Goal: Information Seeking & Learning: Learn about a topic

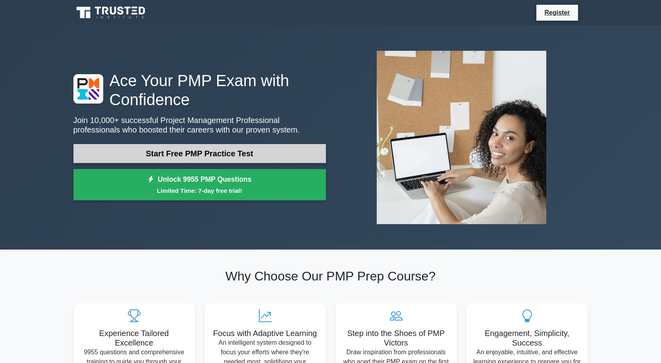
click at [212, 154] on link "Start Free PMP Practice Test" at bounding box center [199, 153] width 253 height 19
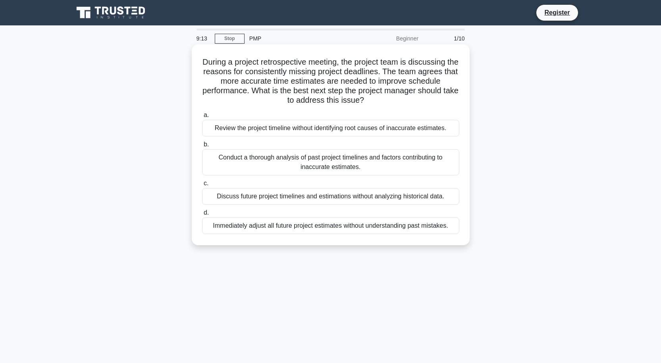
click at [326, 166] on div "Conduct a thorough analysis of past project timelines and factors contributing …" at bounding box center [330, 162] width 257 height 26
click at [202, 147] on input "b. Conduct a thorough analysis of past project timelines and factors contributi…" at bounding box center [202, 144] width 0 height 5
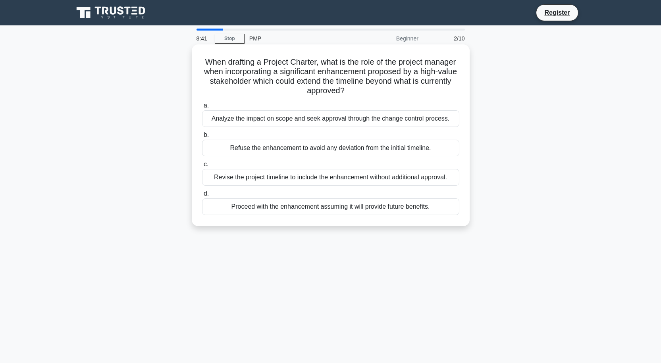
click at [418, 119] on div "Analyze the impact on scope and seek approval through the change control proces…" at bounding box center [330, 118] width 257 height 17
click at [202, 108] on input "a. Analyze the impact on scope and seek approval through the change control pro…" at bounding box center [202, 105] width 0 height 5
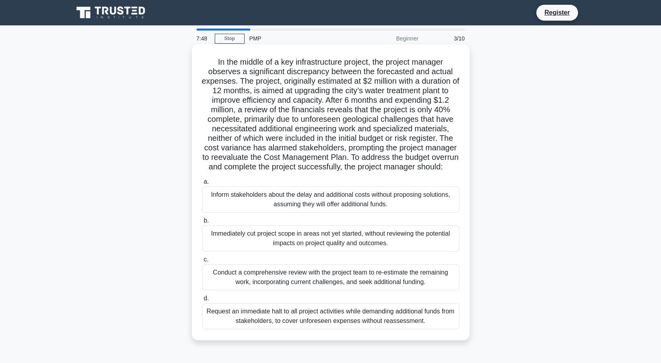
scroll to position [40, 0]
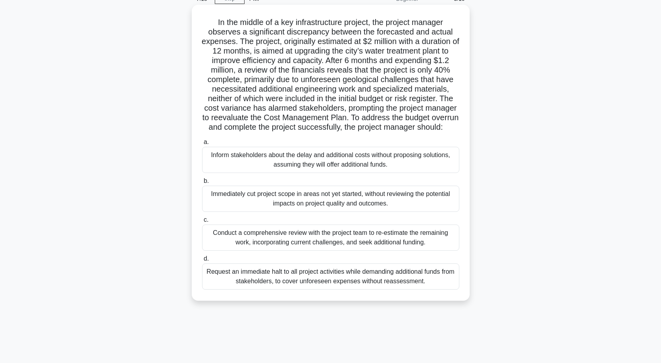
click at [351, 249] on div "Conduct a comprehensive review with the project team to re-estimate the remaini…" at bounding box center [330, 238] width 257 height 26
click at [202, 223] on input "c. Conduct a comprehensive review with the project team to re-estimate the rema…" at bounding box center [202, 220] width 0 height 5
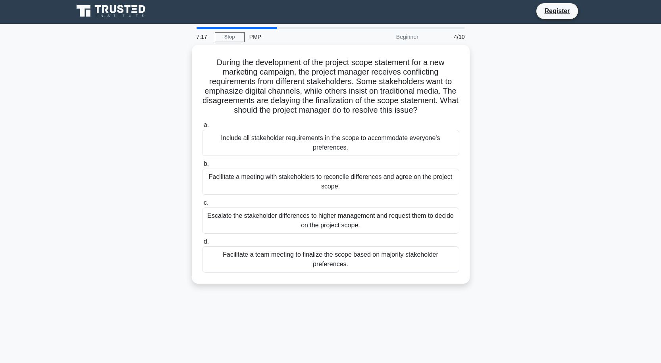
scroll to position [0, 0]
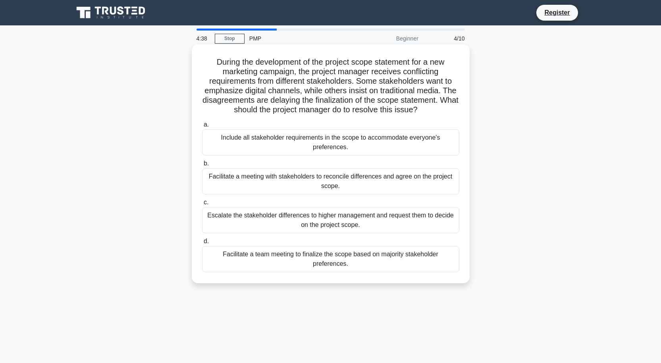
click at [330, 181] on div "Facilitate a meeting with stakeholders to reconcile differences and agree on th…" at bounding box center [330, 181] width 257 height 26
click at [202, 166] on input "b. Facilitate a meeting with stakeholders to reconcile differences and agree on…" at bounding box center [202, 163] width 0 height 5
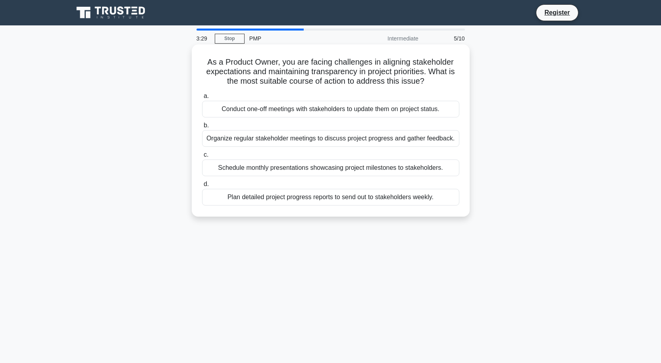
click at [424, 140] on div "Organize regular stakeholder meetings to discuss project progress and gather fe…" at bounding box center [330, 138] width 257 height 17
click at [202, 128] on input "b. Organize regular stakeholder meetings to discuss project progress and gather…" at bounding box center [202, 125] width 0 height 5
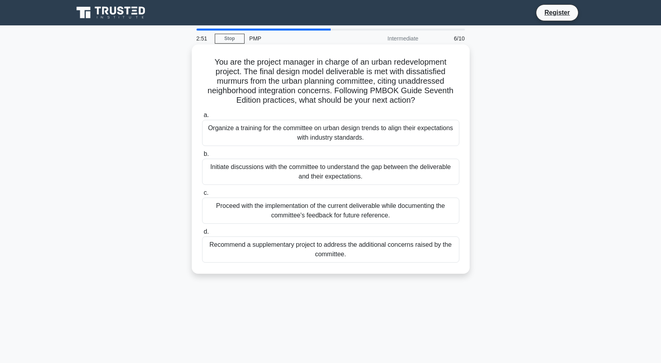
click at [342, 172] on div "Initiate discussions with the committee to understand the gap between the deliv…" at bounding box center [330, 172] width 257 height 26
click at [202, 157] on input "b. Initiate discussions with the committee to understand the gap between the de…" at bounding box center [202, 154] width 0 height 5
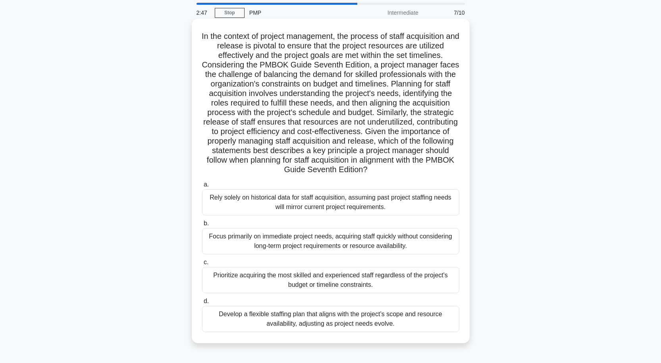
scroll to position [40, 0]
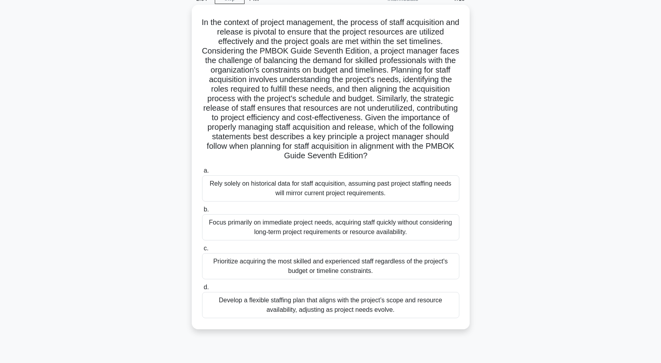
click at [334, 307] on div "Develop a flexible staffing plan that aligns with the project’s scope and resou…" at bounding box center [330, 305] width 257 height 26
click at [202, 290] on input "d. Develop a flexible staffing plan that aligns with the project’s scope and re…" at bounding box center [202, 287] width 0 height 5
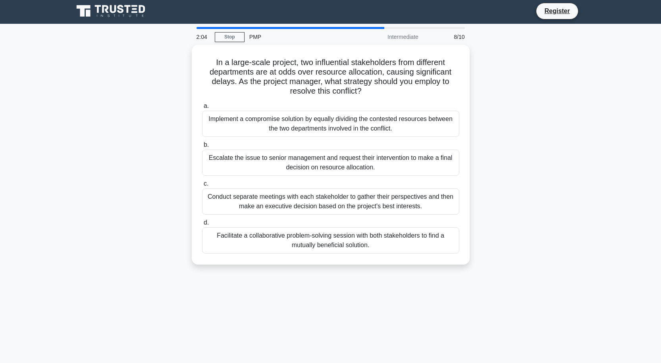
scroll to position [0, 0]
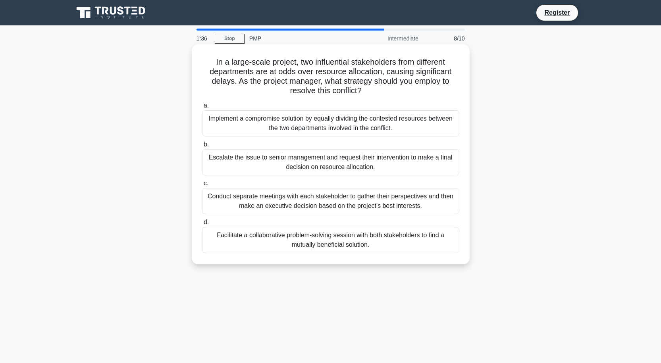
click at [339, 247] on div "Facilitate a collaborative problem-solving session with both stakeholders to fi…" at bounding box center [330, 240] width 257 height 26
click at [202, 225] on input "d. Facilitate a collaborative problem-solving session with both stakeholders to…" at bounding box center [202, 222] width 0 height 5
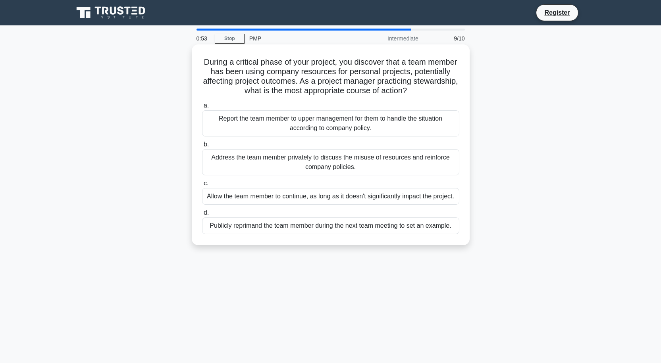
click at [339, 124] on div "Report the team member to upper management for them to handle the situation acc…" at bounding box center [330, 123] width 257 height 26
click at [202, 108] on input "a. Report the team member to upper management for them to handle the situation …" at bounding box center [202, 105] width 0 height 5
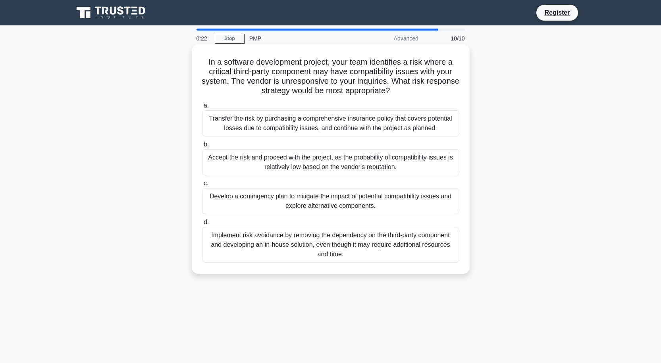
click at [321, 204] on div "Develop a contingency plan to mitigate the impact of potential compatibility is…" at bounding box center [330, 201] width 257 height 26
click at [202, 186] on input "c. Develop a contingency plan to mitigate the impact of potential compatibility…" at bounding box center [202, 183] width 0 height 5
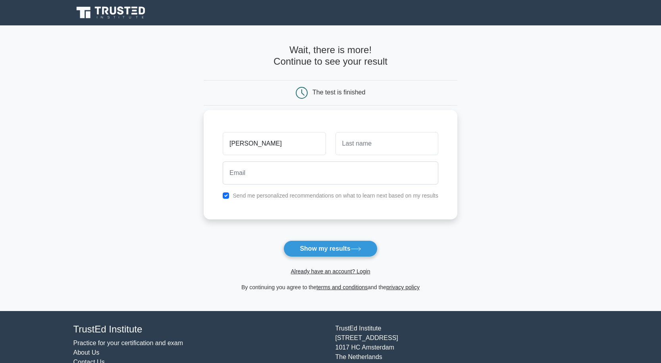
type input "Dianna"
click at [359, 144] on input "text" at bounding box center [387, 143] width 103 height 23
type input "John"
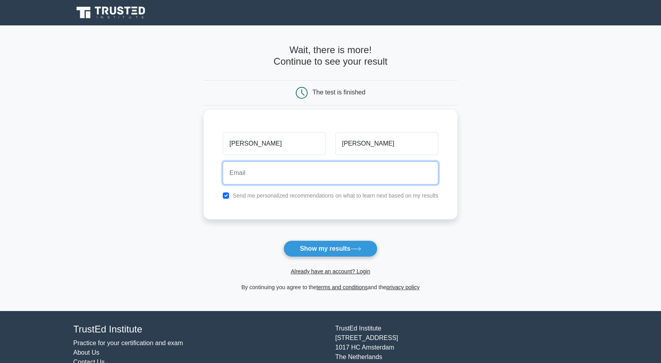
click at [317, 174] on input "email" at bounding box center [331, 173] width 216 height 23
drag, startPoint x: 282, startPoint y: 174, endPoint x: 198, endPoint y: 171, distance: 84.2
click at [198, 171] on main "Wait, there is more! Continue to see your result The test is finished Dianna Jo…" at bounding box center [330, 168] width 661 height 286
drag, startPoint x: 269, startPoint y: 174, endPoint x: 318, endPoint y: 173, distance: 48.5
click at [318, 173] on input "dianna.john@gmail.com" at bounding box center [331, 173] width 216 height 23
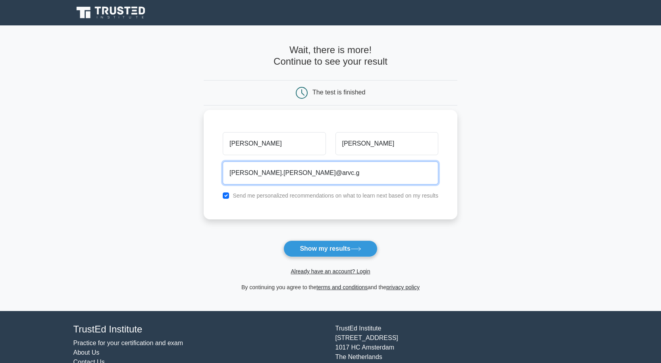
type input "dianna.john@arvc.go"
click at [318, 173] on input "dianna.john@arvc.go" at bounding box center [331, 173] width 216 height 23
drag, startPoint x: 309, startPoint y: 175, endPoint x: 226, endPoint y: 170, distance: 83.9
click at [226, 170] on input "dianna.john@arvc.go" at bounding box center [331, 173] width 216 height 23
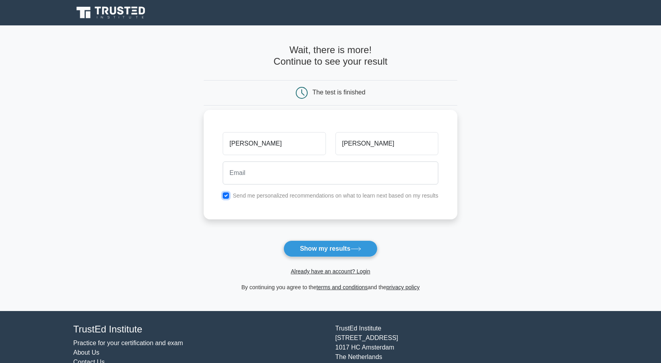
click at [225, 196] on input "checkbox" at bounding box center [226, 196] width 6 height 6
checkbox input "false"
click at [261, 172] on input "email" at bounding box center [331, 173] width 216 height 23
type input "roxannehospidales@gmail.com"
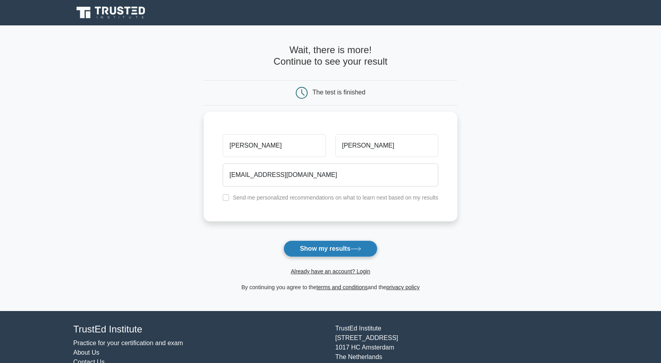
click at [327, 248] on button "Show my results" at bounding box center [330, 249] width 94 height 17
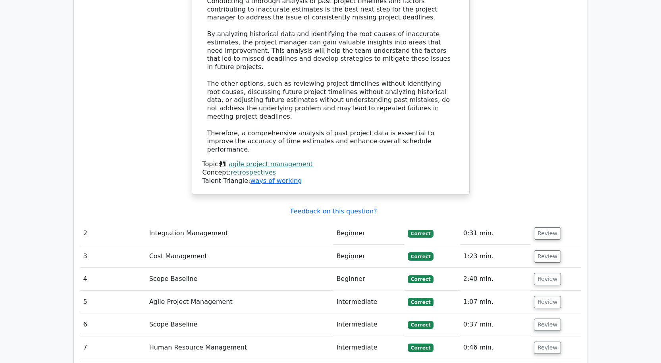
scroll to position [1032, 0]
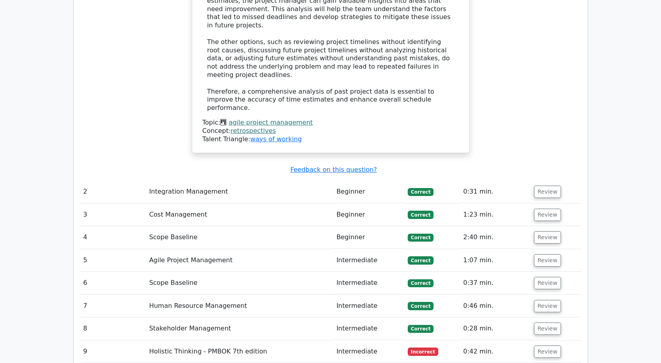
click at [151, 341] on td "Holistic Thinking - PMBOK 7th edition" at bounding box center [239, 352] width 187 height 23
click at [548, 346] on button "Review" at bounding box center [547, 352] width 27 height 12
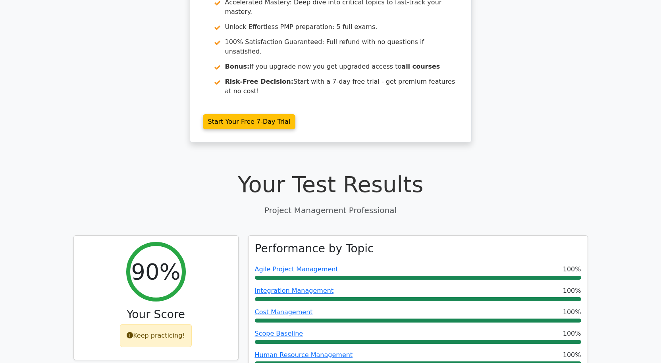
scroll to position [119, 0]
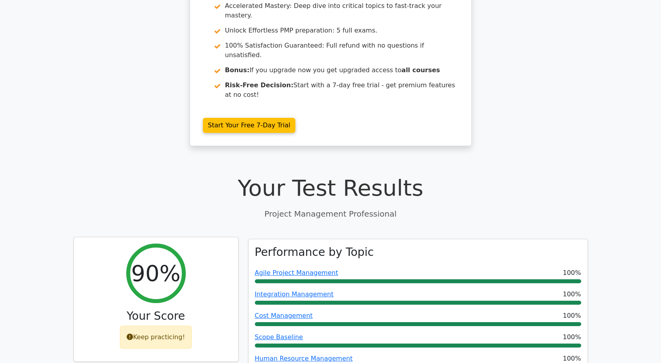
click at [133, 334] on icon at bounding box center [130, 337] width 6 height 6
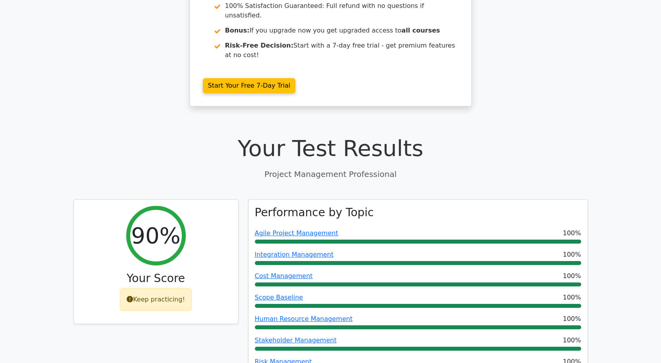
scroll to position [0, 0]
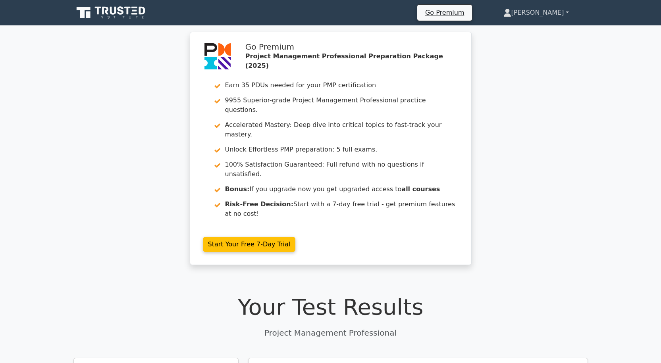
click at [567, 10] on link "Dianna" at bounding box center [536, 13] width 104 height 16
click at [529, 33] on link "Profile" at bounding box center [516, 31] width 63 height 13
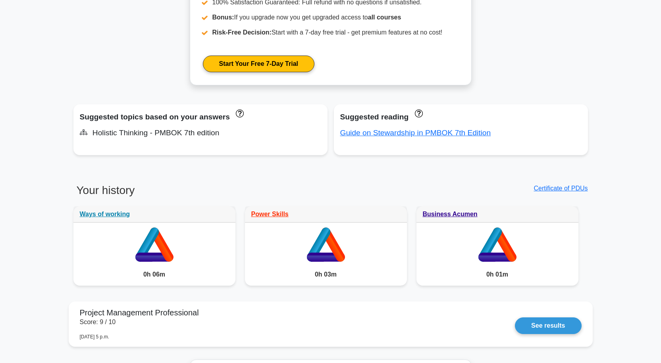
scroll to position [476, 0]
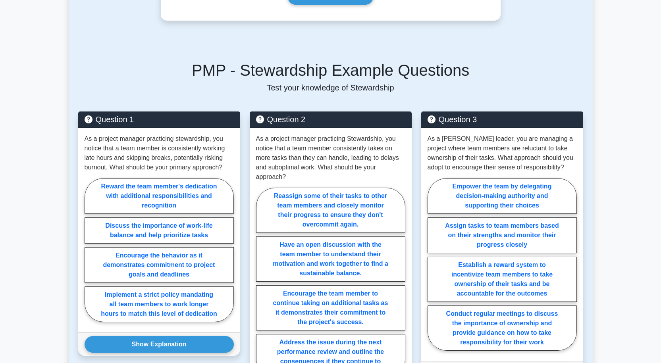
scroll to position [238, 0]
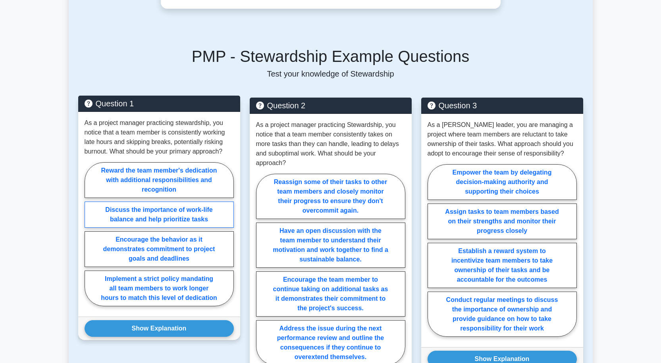
click at [105, 214] on label "Discuss the importance of work-life balance and help prioritize tasks" at bounding box center [159, 215] width 149 height 26
click at [90, 234] on input "Discuss the importance of work-life balance and help prioritize tasks" at bounding box center [87, 236] width 5 height 5
radio input "true"
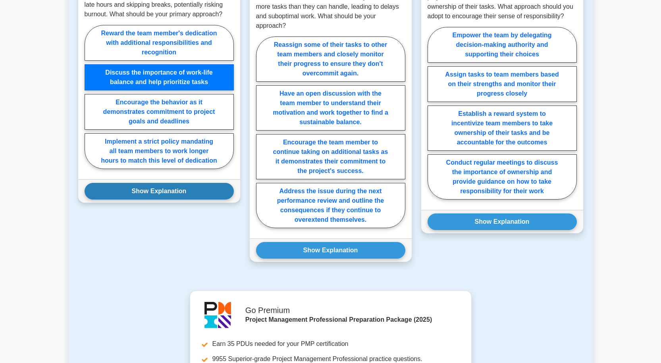
scroll to position [397, 0]
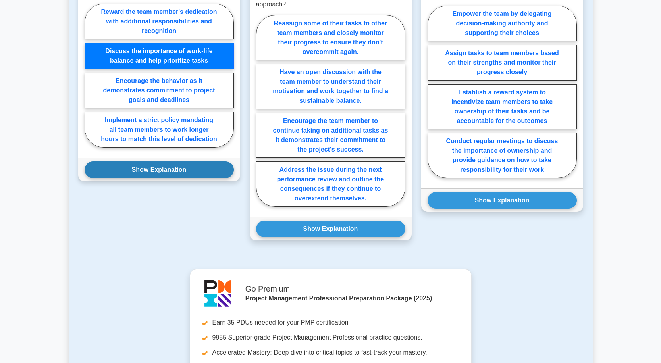
click at [143, 172] on button "Show Explanation" at bounding box center [159, 170] width 149 height 17
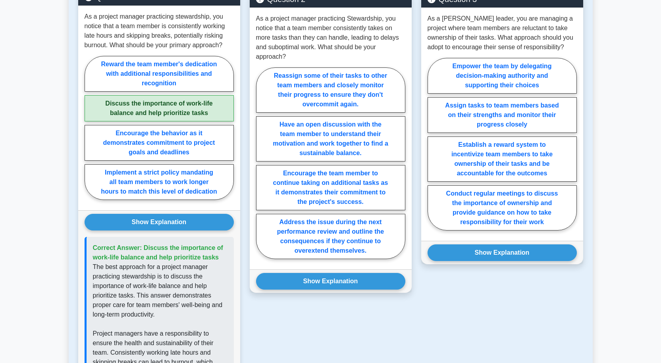
scroll to position [318, 0]
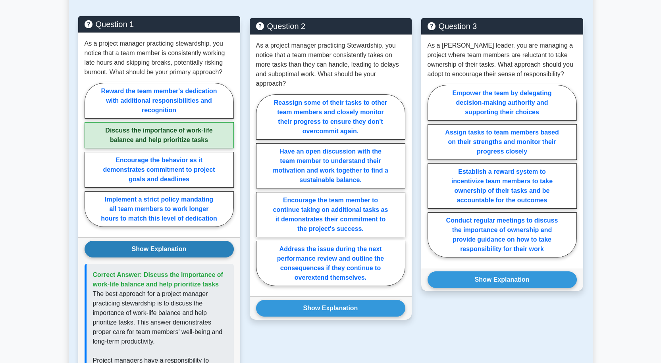
click at [145, 248] on button "Show Explanation" at bounding box center [159, 249] width 149 height 17
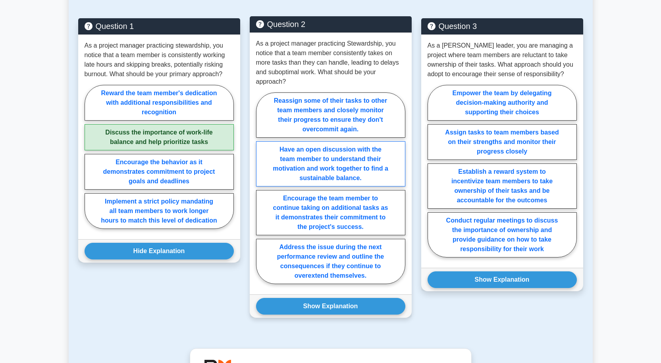
click at [324, 160] on label "Have an open discussion with the team member to understand their motivation and…" at bounding box center [330, 163] width 149 height 45
click at [261, 188] on input "Have an open discussion with the team member to understand their motivation and…" at bounding box center [258, 190] width 5 height 5
radio input "true"
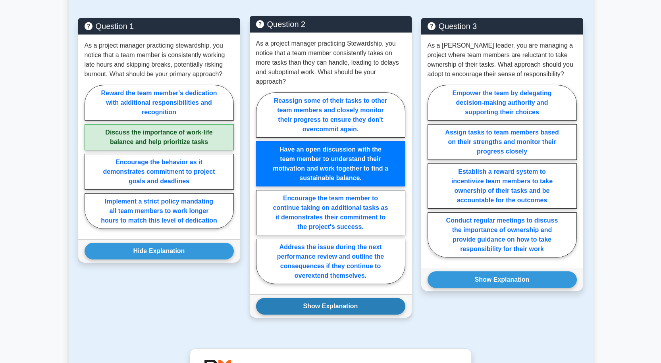
click at [344, 309] on button "Show Explanation" at bounding box center [330, 306] width 149 height 17
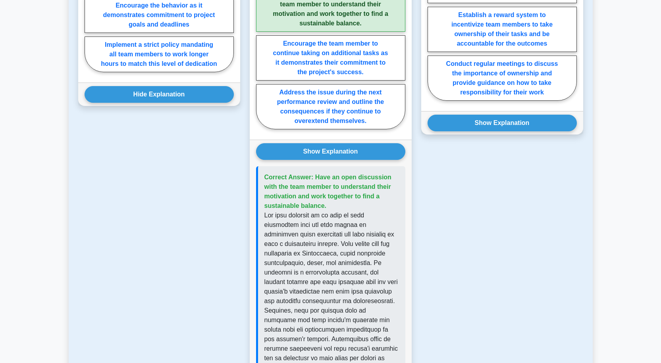
scroll to position [516, 0]
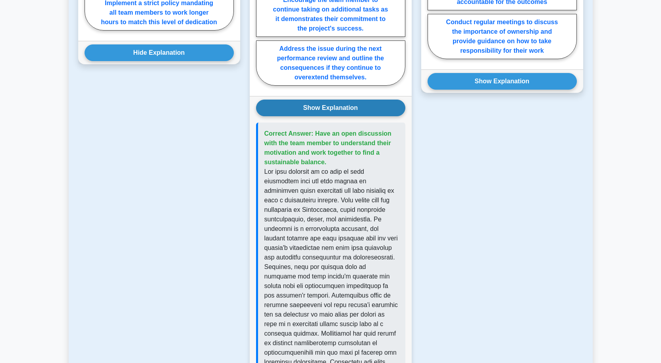
click at [362, 110] on button "Show Explanation" at bounding box center [330, 108] width 149 height 17
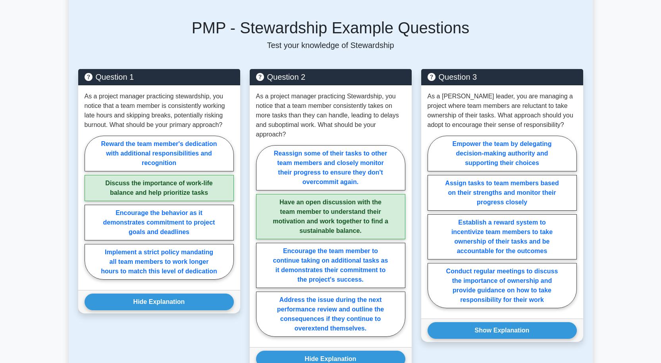
scroll to position [238, 0]
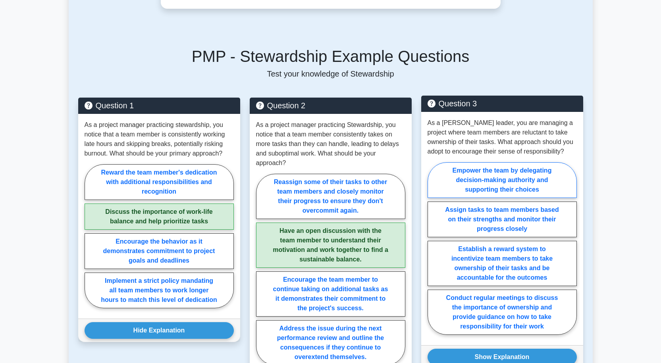
click at [521, 179] on label "Empower the team by delegating decision-making authority and supporting their c…" at bounding box center [502, 180] width 149 height 36
click at [433, 249] on input "Empower the team by delegating decision-making authority and supporting their c…" at bounding box center [430, 251] width 5 height 5
radio input "true"
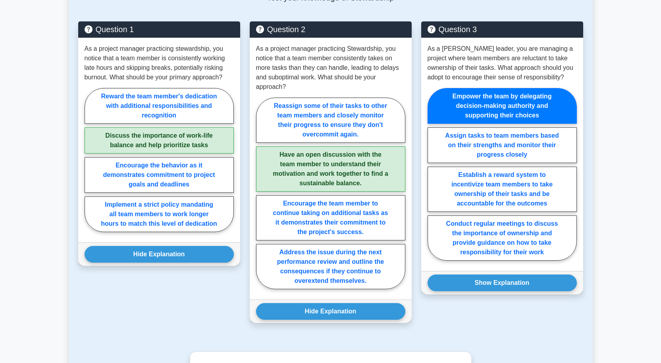
scroll to position [318, 0]
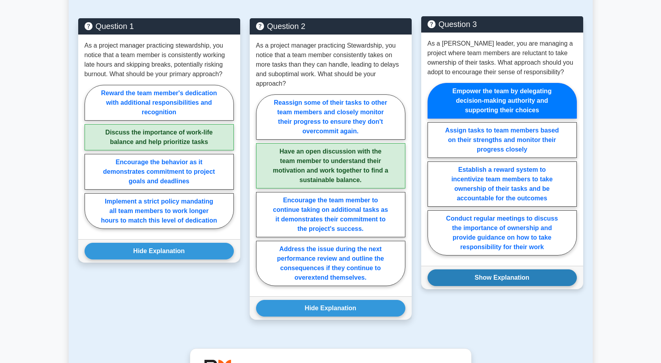
click at [520, 278] on button "Show Explanation" at bounding box center [502, 278] width 149 height 17
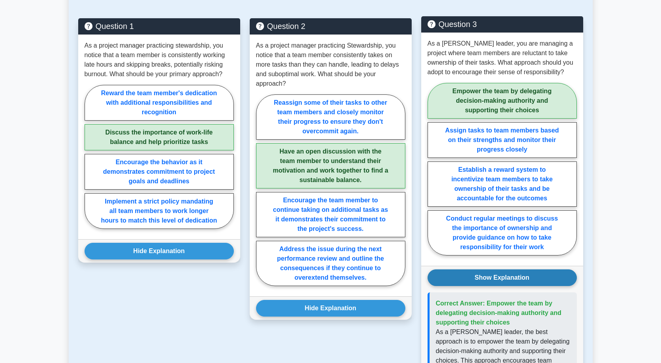
click at [526, 276] on button "Show Explanation" at bounding box center [502, 278] width 149 height 17
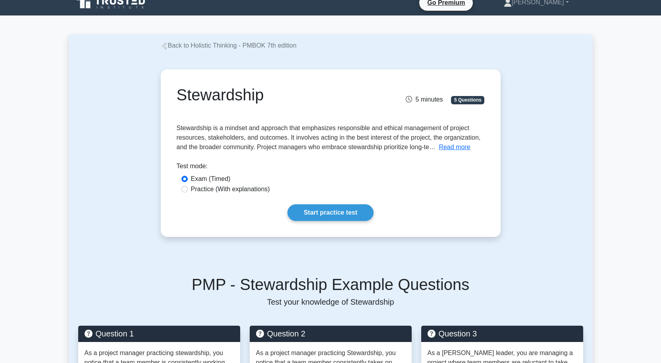
scroll to position [0, 0]
